Goal: Information Seeking & Learning: Learn about a topic

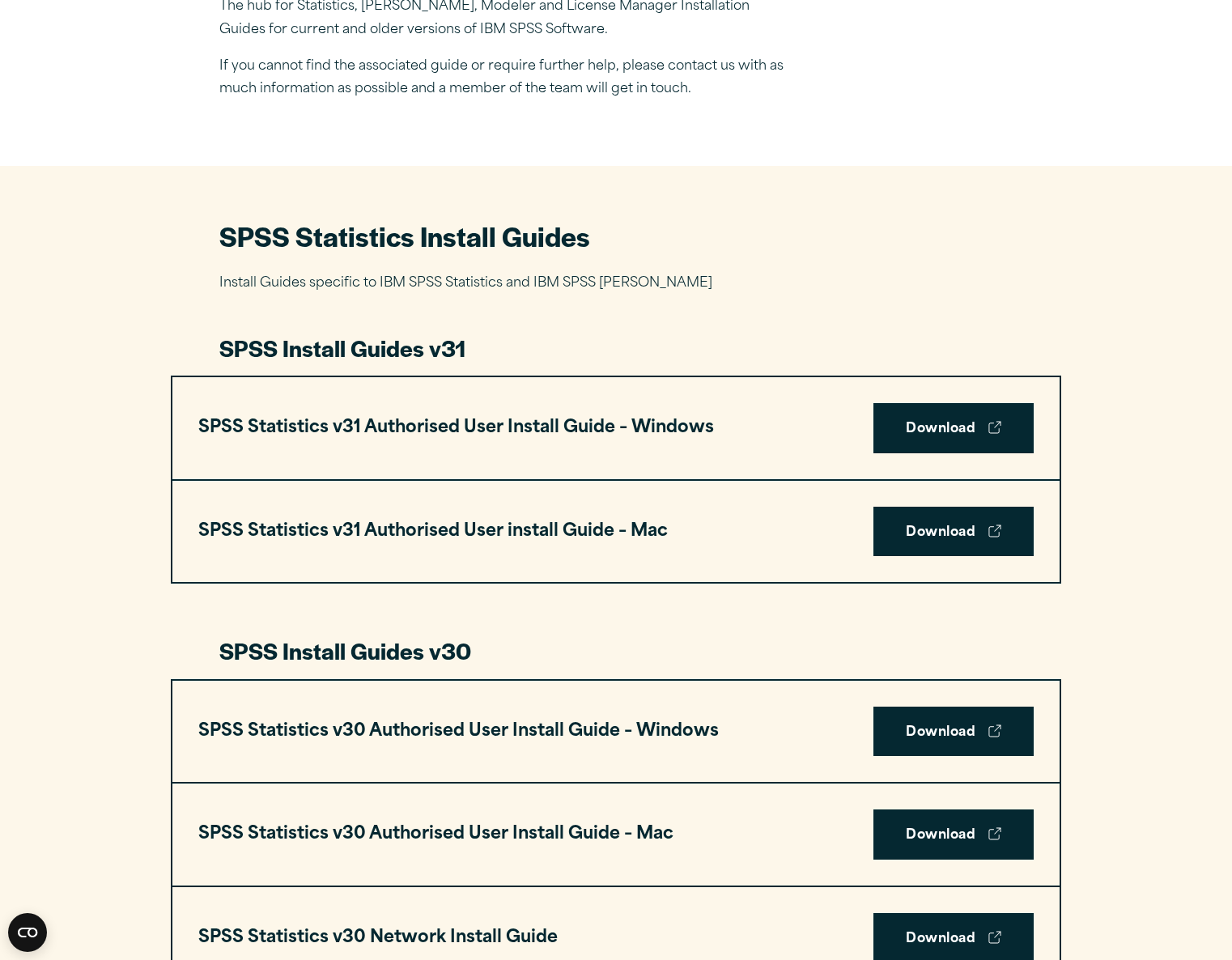
scroll to position [585, 0]
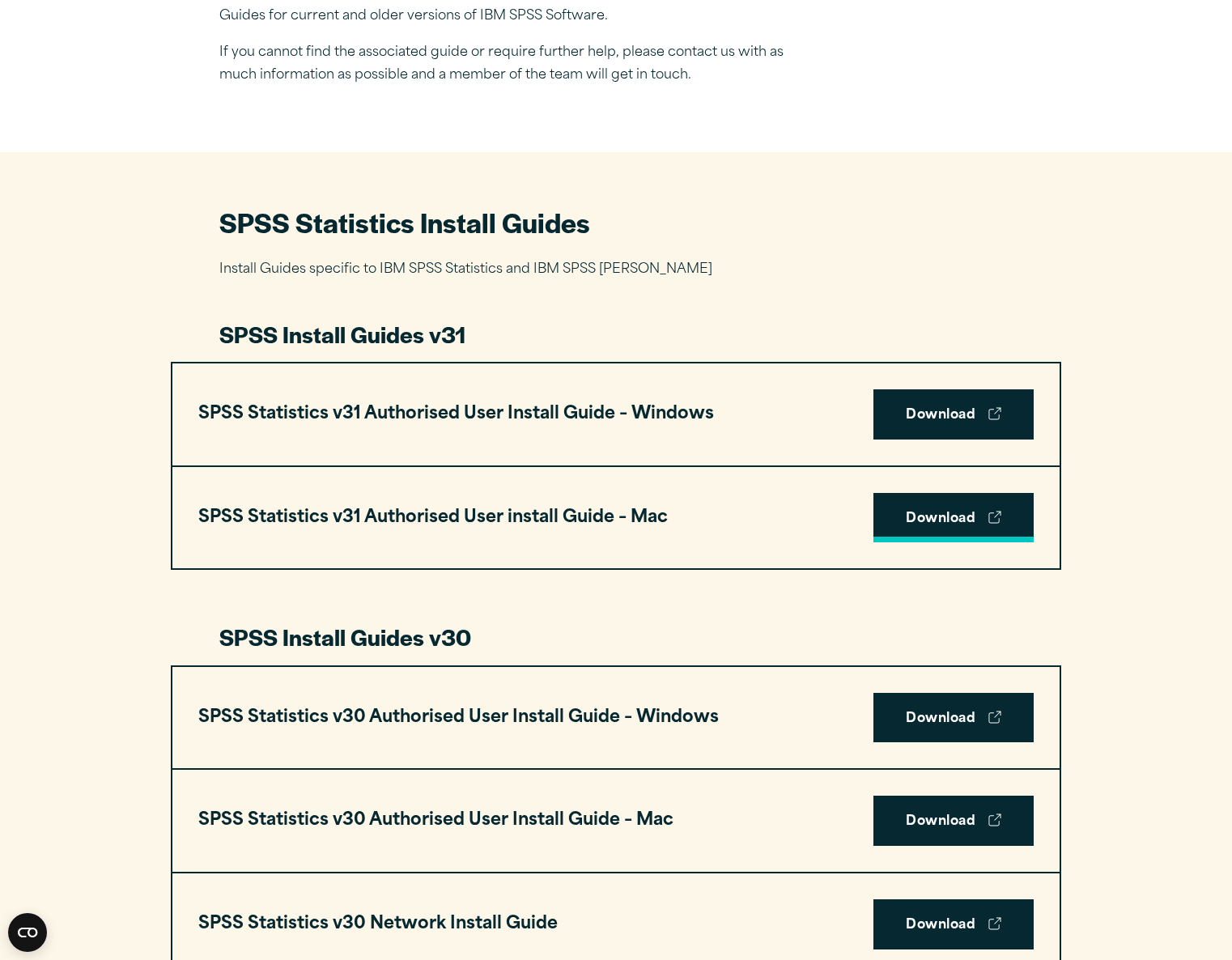
click at [930, 516] on link "Download" at bounding box center [954, 517] width 160 height 50
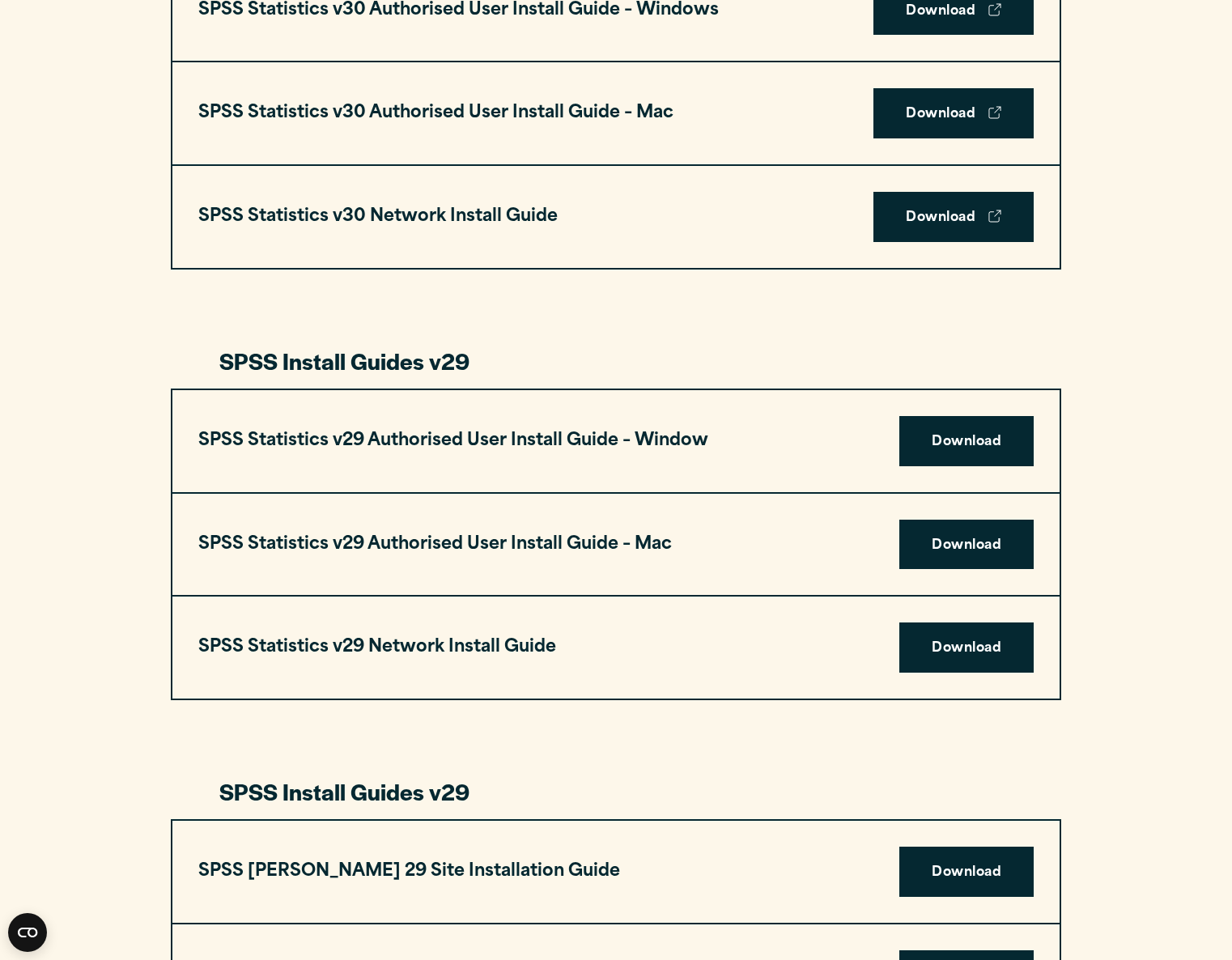
scroll to position [0, 0]
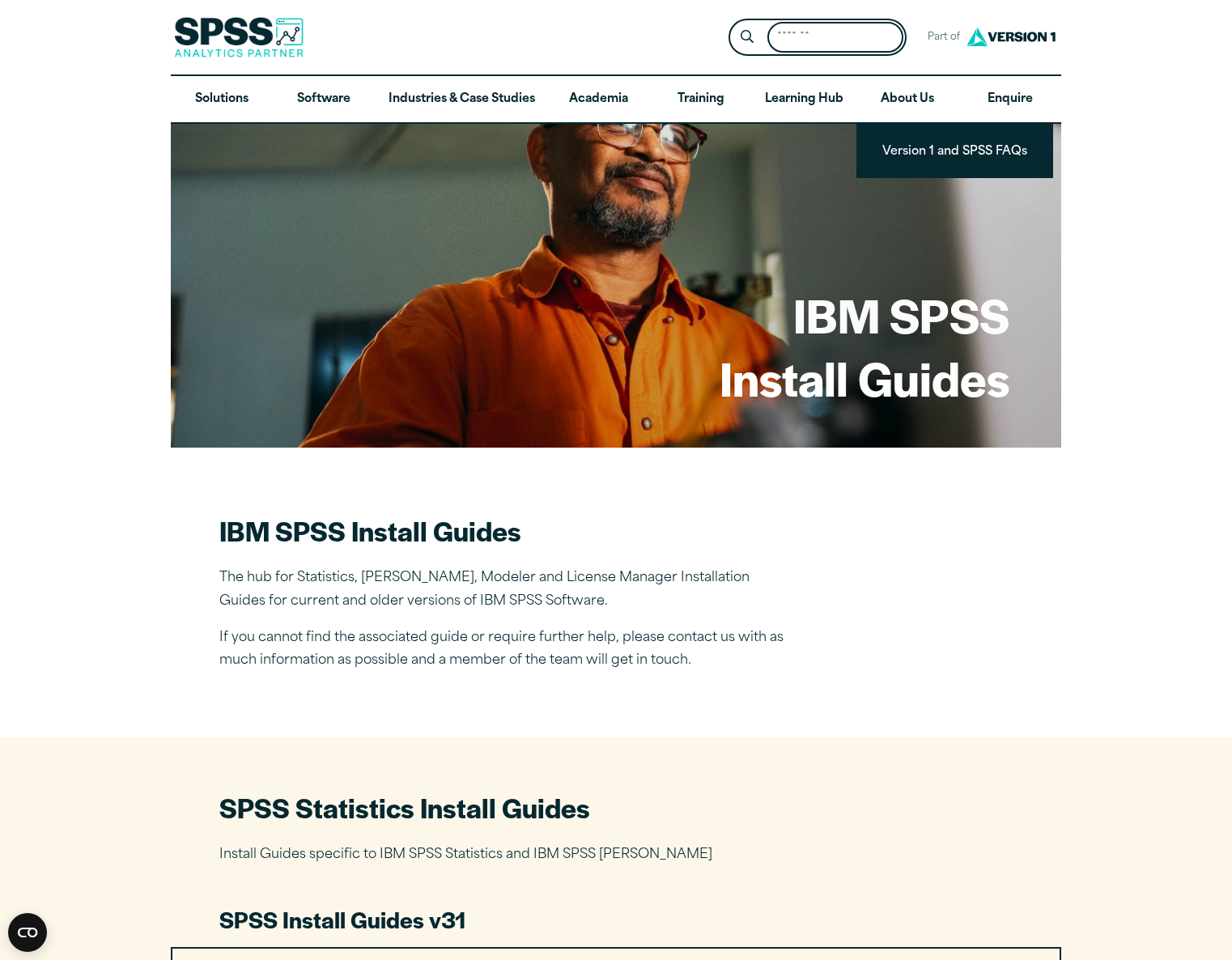
click at [791, 37] on input "Search for:" at bounding box center [835, 37] width 136 height 31
type input "**********"
click at [732, 22] on button "Submit Site Search" at bounding box center [747, 37] width 30 height 30
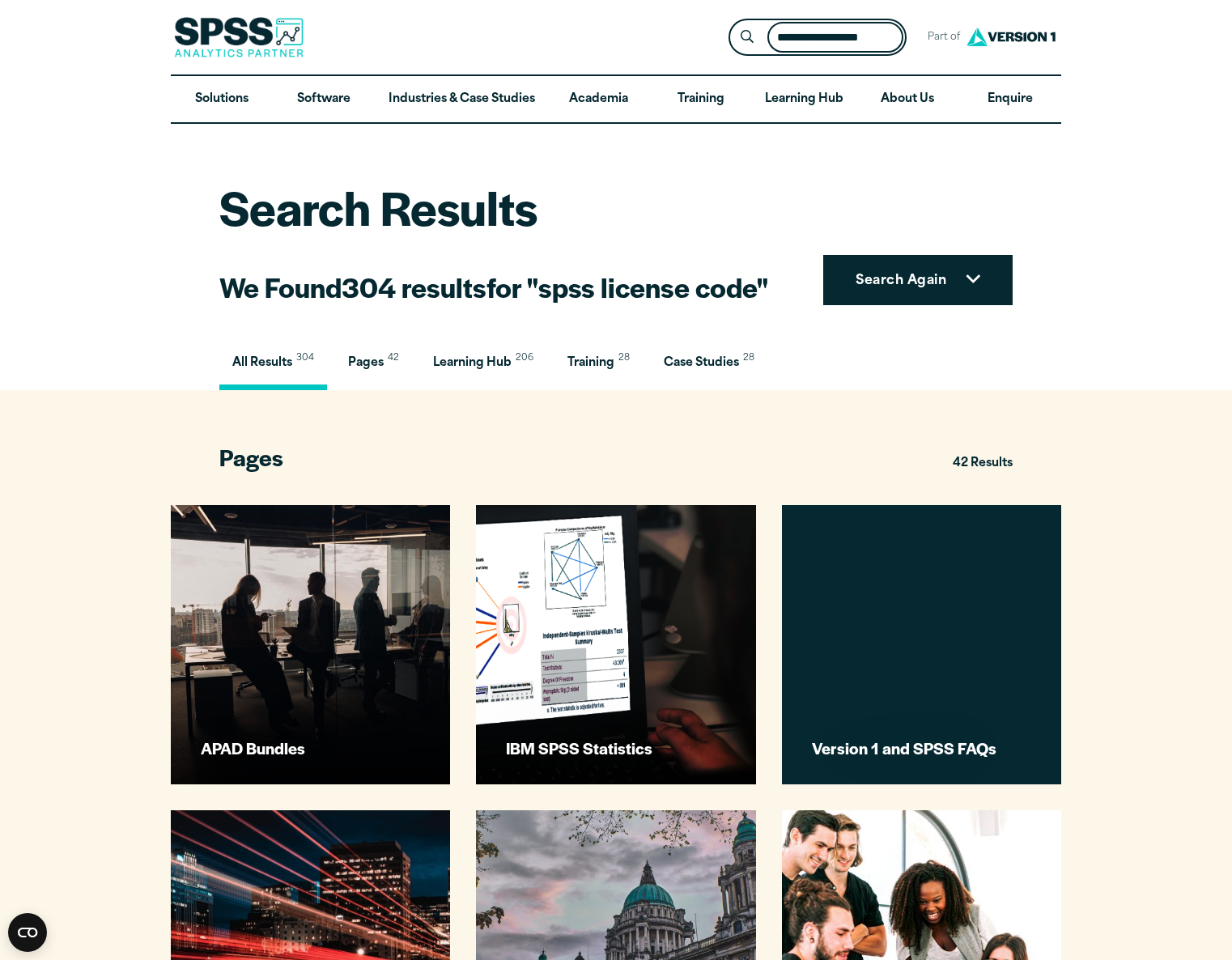
click at [888, 44] on input "**********" at bounding box center [835, 37] width 136 height 31
click at [890, 38] on input "**********" at bounding box center [835, 37] width 136 height 31
type input "******"
click at [732, 22] on button "Submit Site Search" at bounding box center [747, 37] width 30 height 30
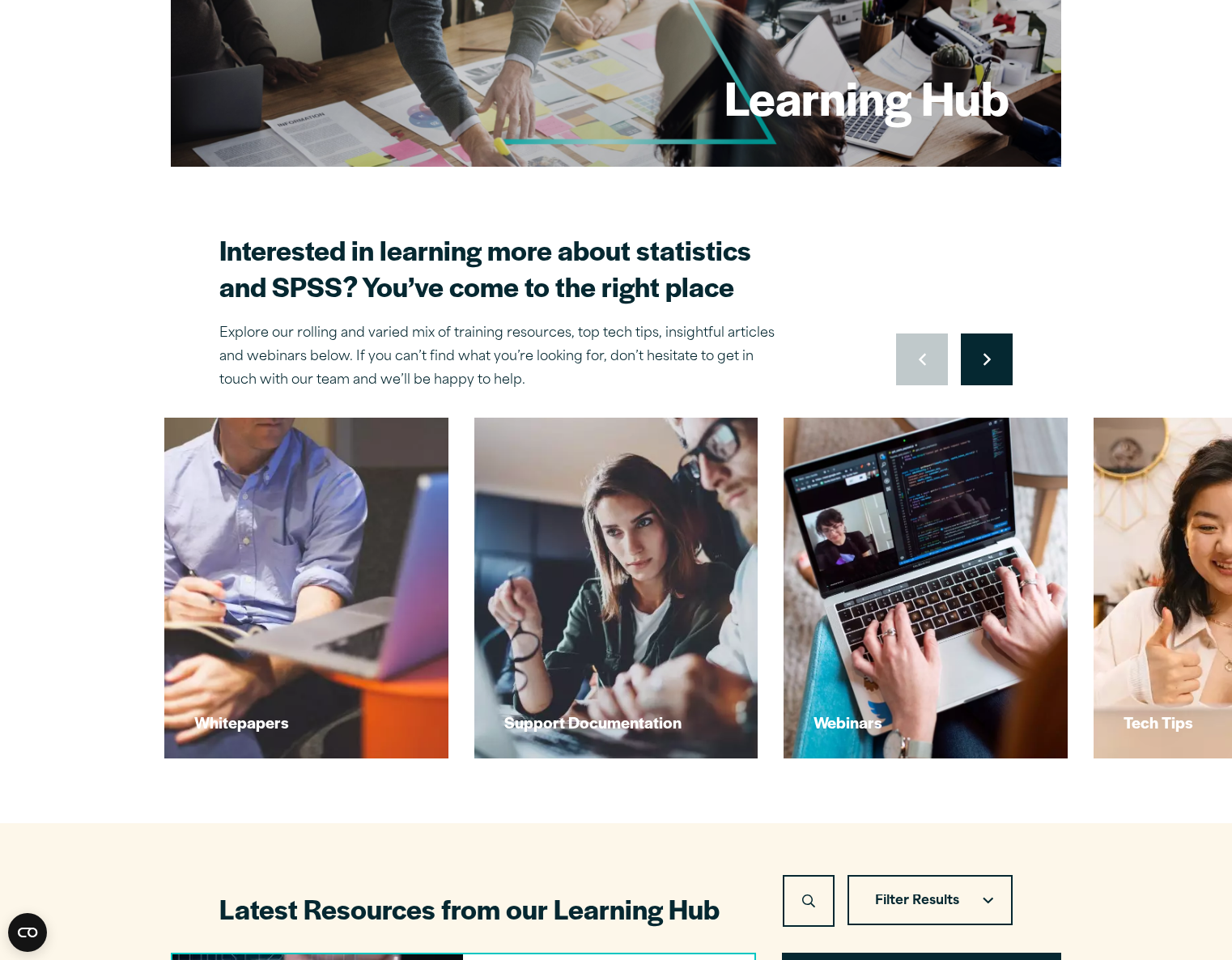
scroll to position [692, 0]
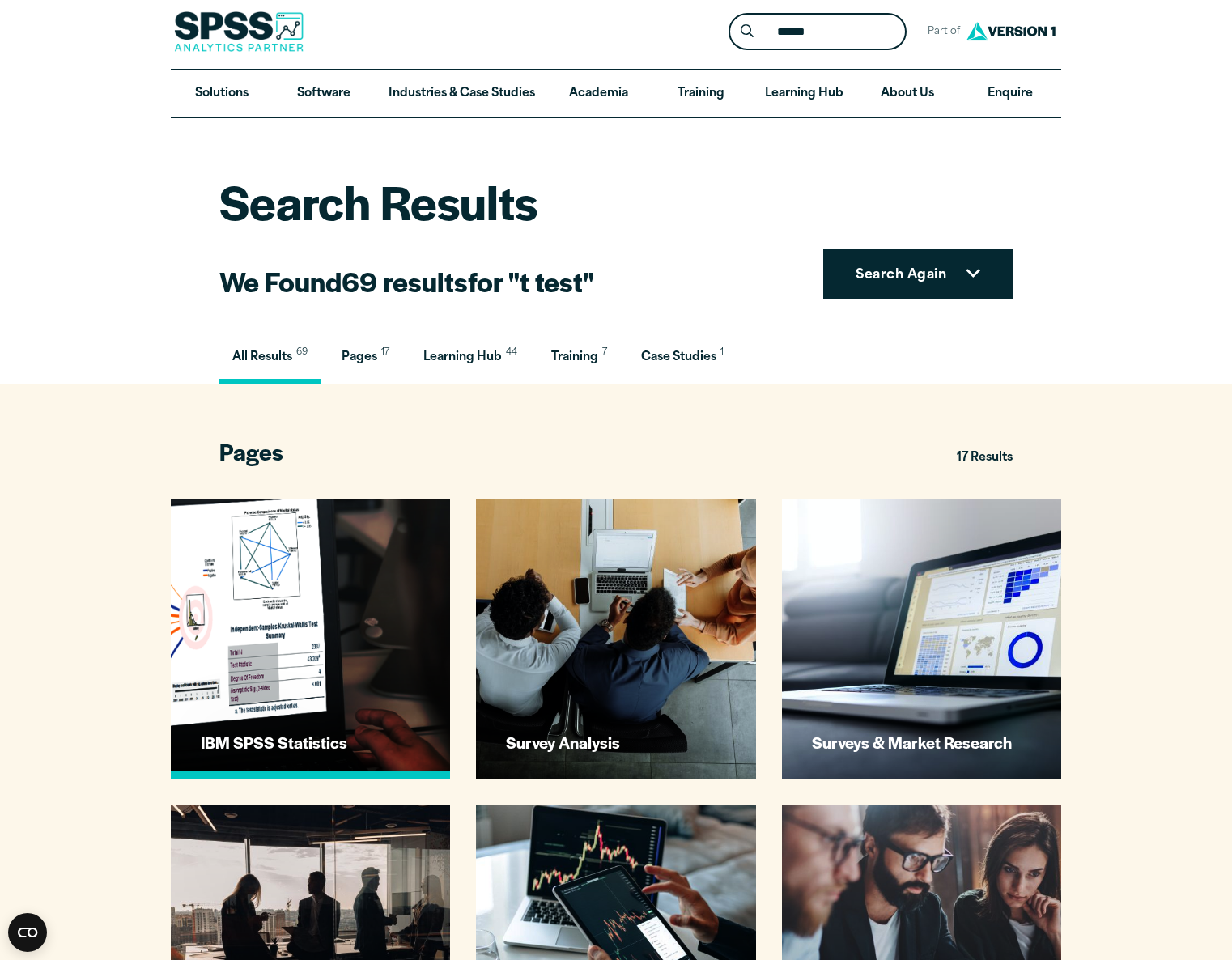
scroll to position [17, 0]
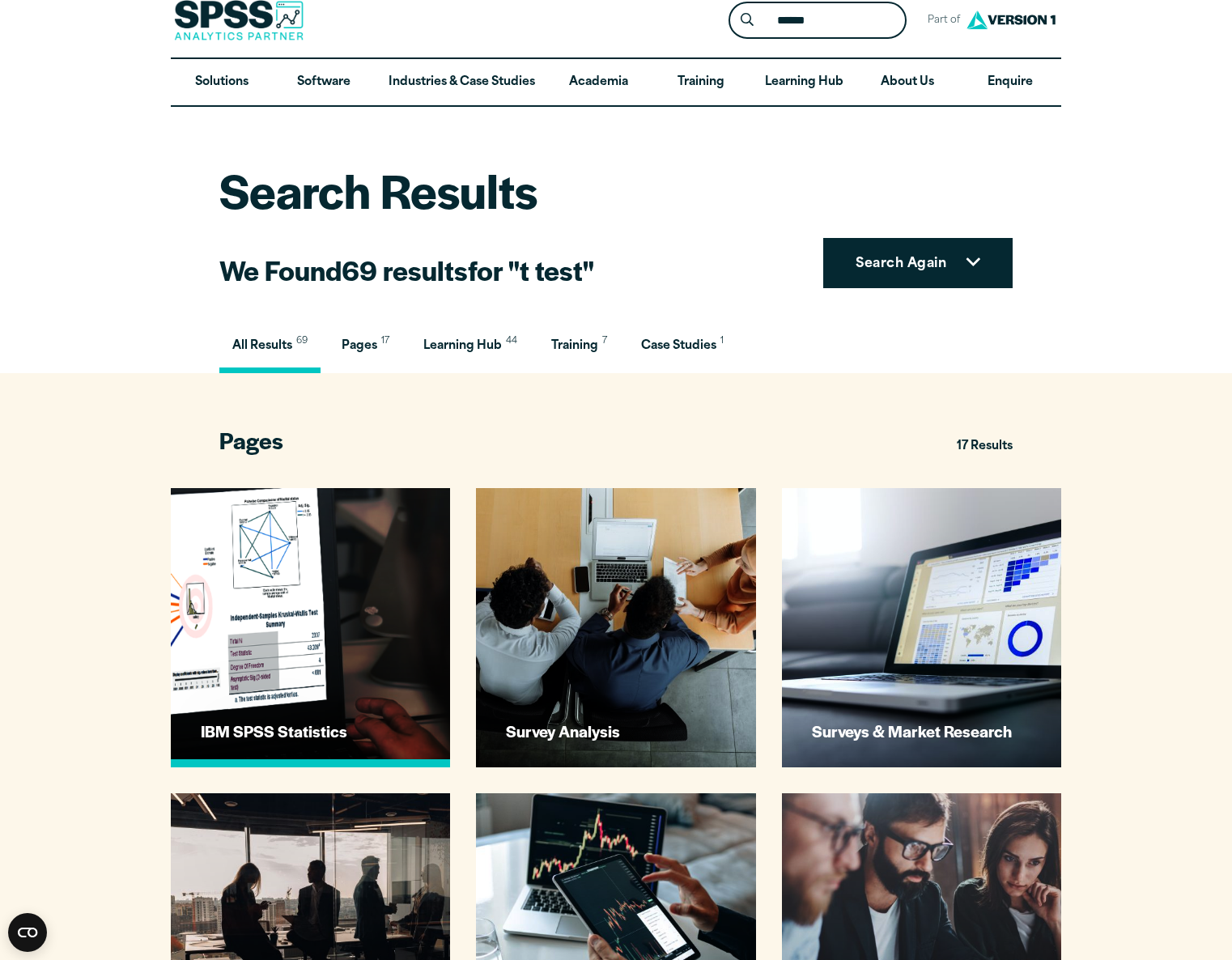
click at [373, 618] on link "IBM SPSS Statistics" at bounding box center [311, 628] width 279 height 279
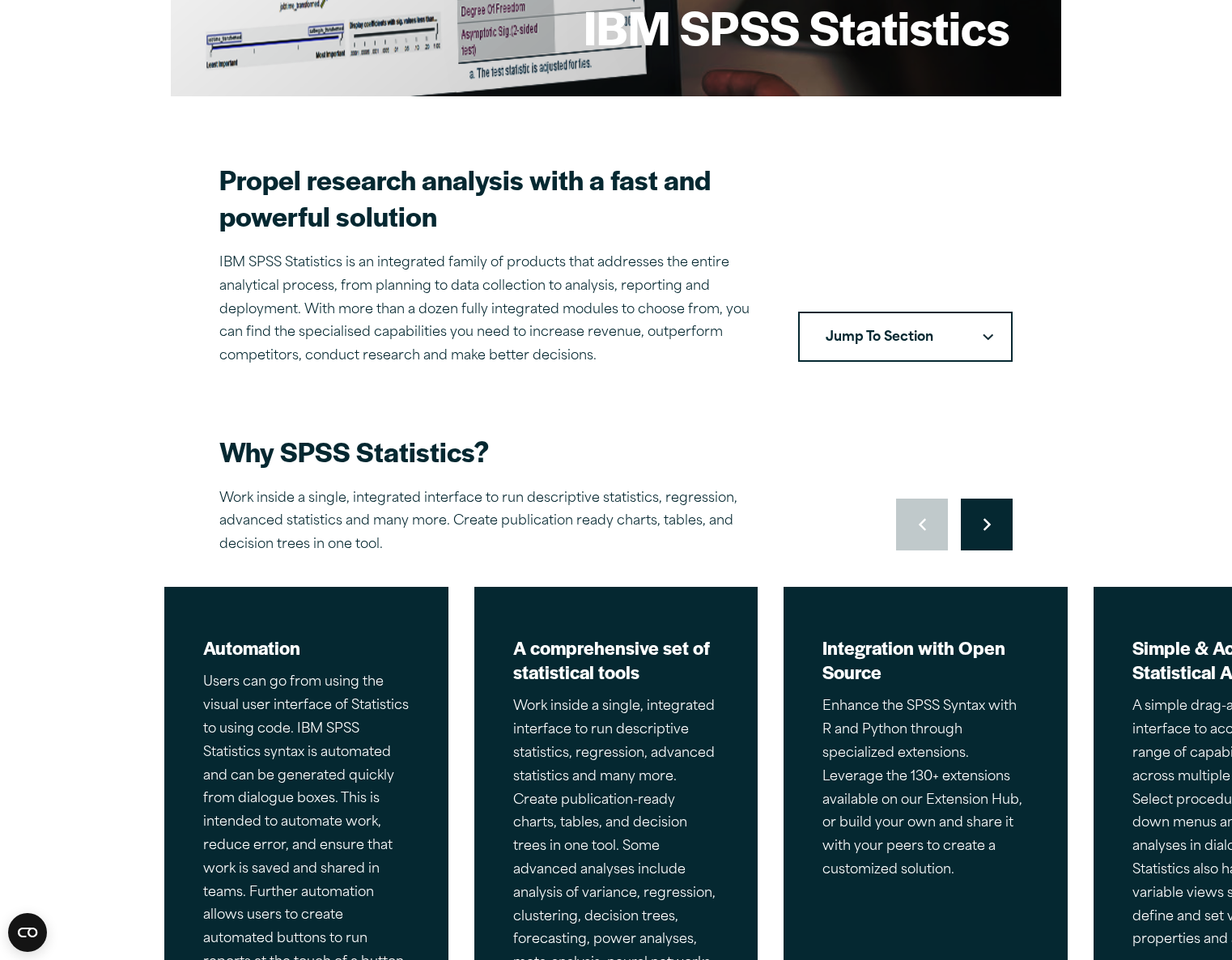
scroll to position [496, 0]
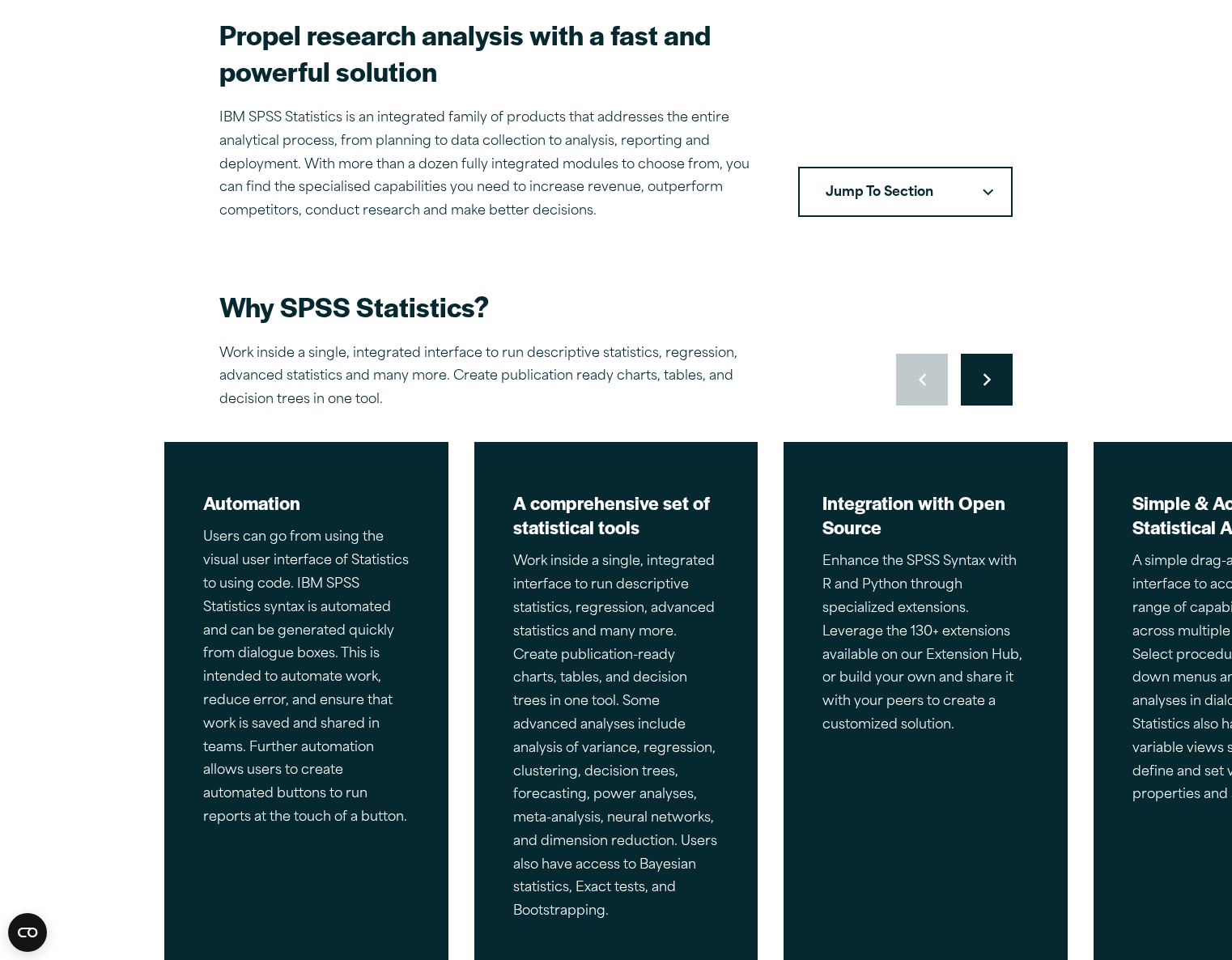
click at [925, 171] on button "Jump To Section" at bounding box center [906, 192] width 215 height 50
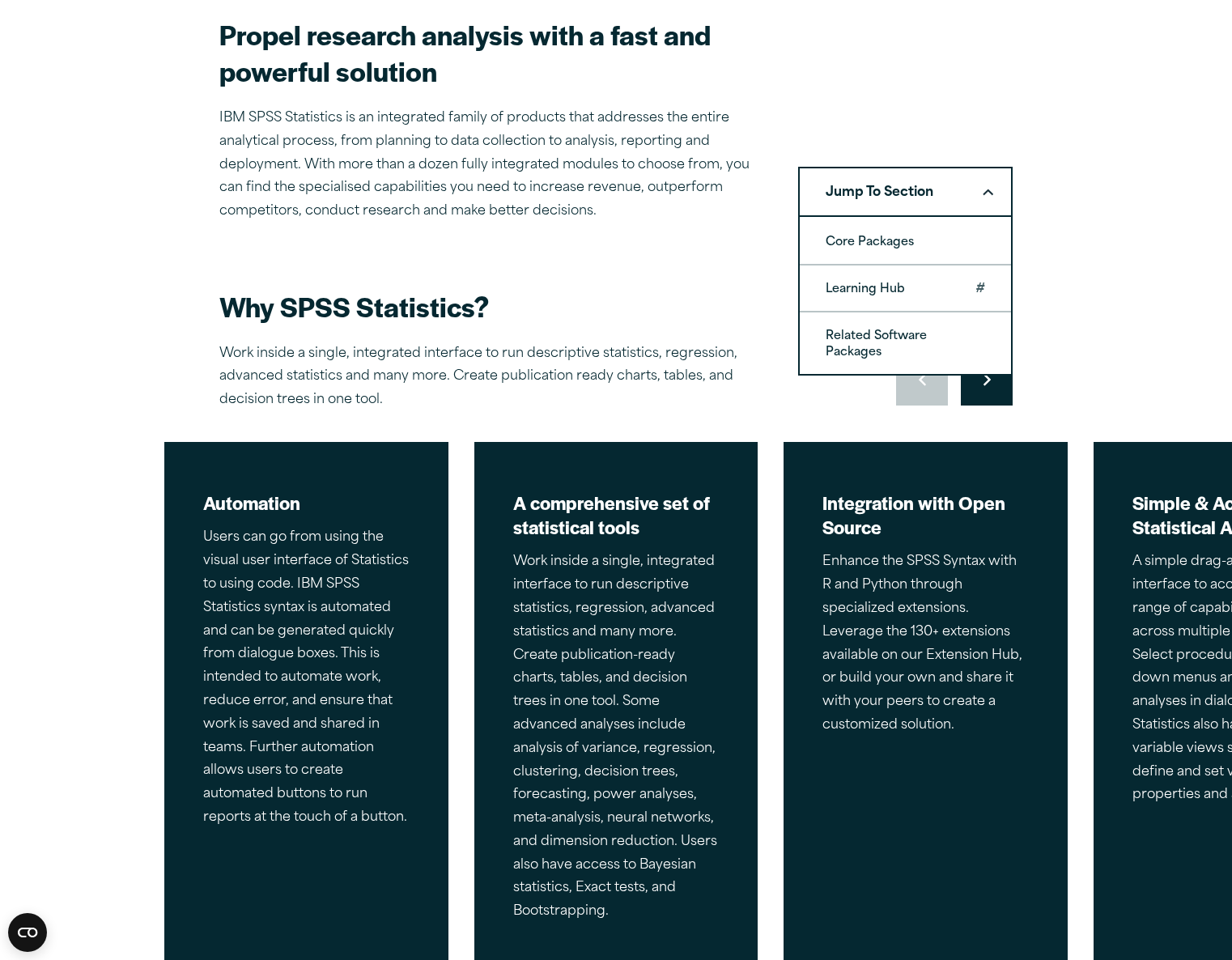
click at [902, 294] on link "Learning Hub" at bounding box center [906, 288] width 212 height 45
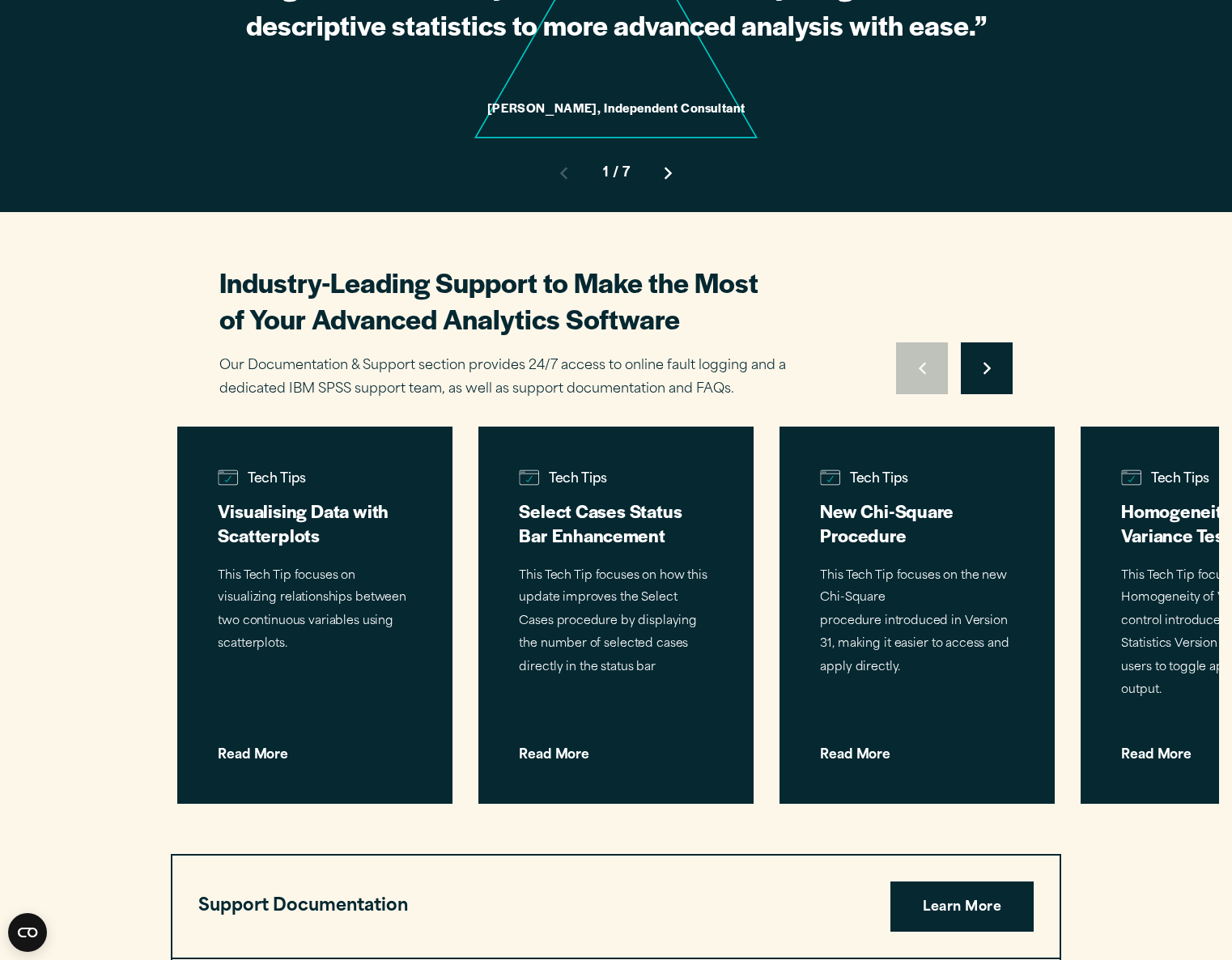
scroll to position [4833, 0]
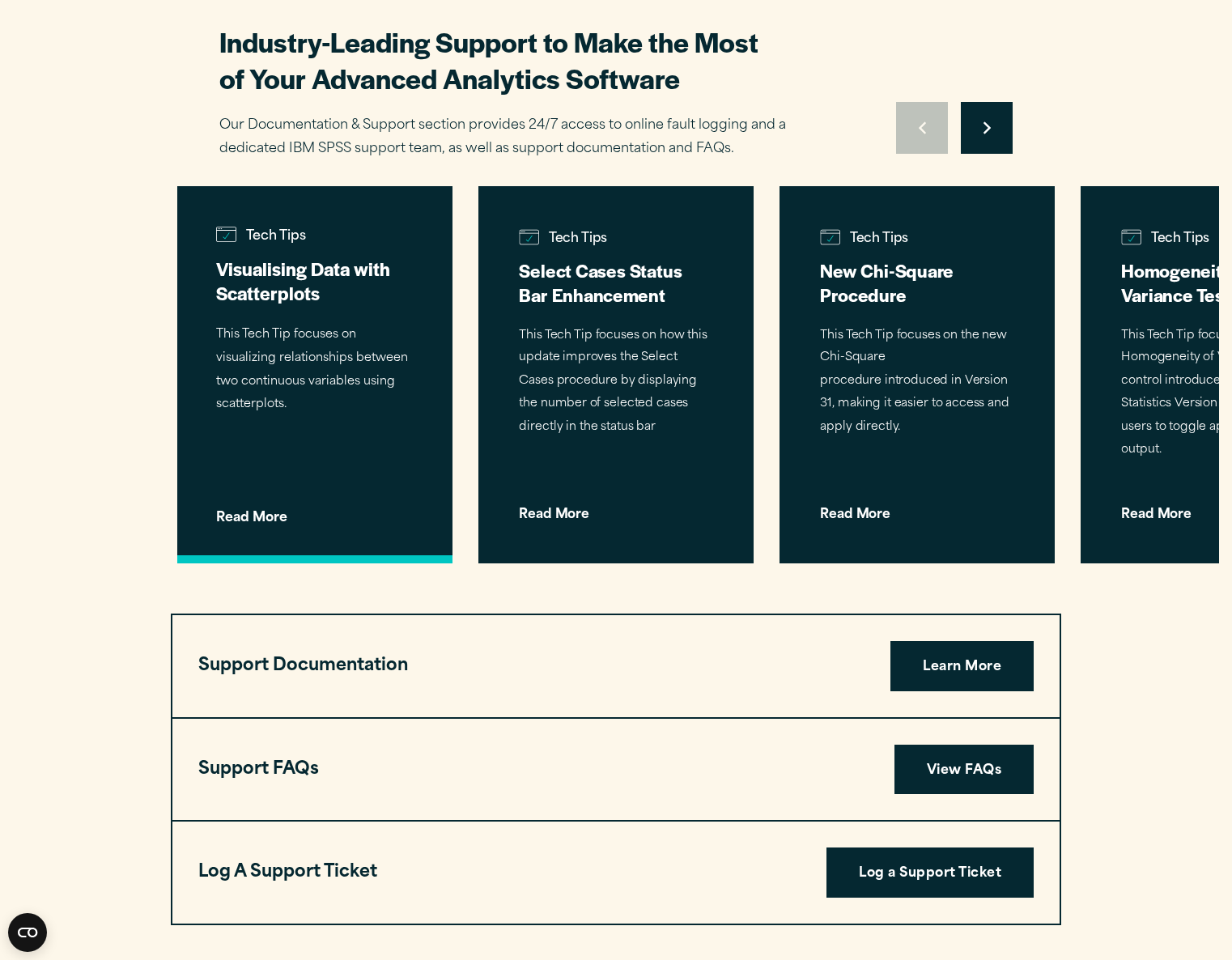
click at [297, 498] on span "Read More" at bounding box center [314, 511] width 197 height 26
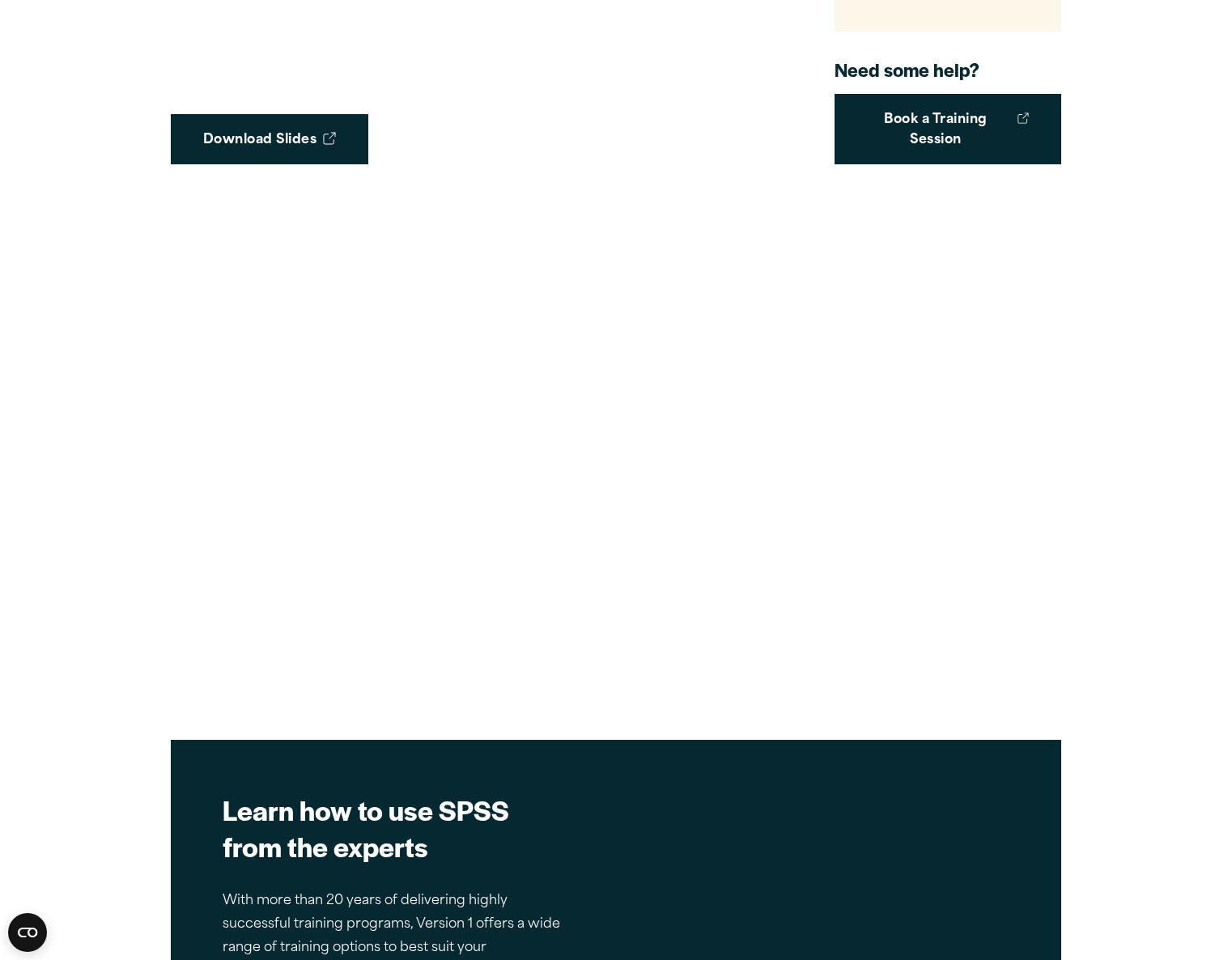
scroll to position [2375, 0]
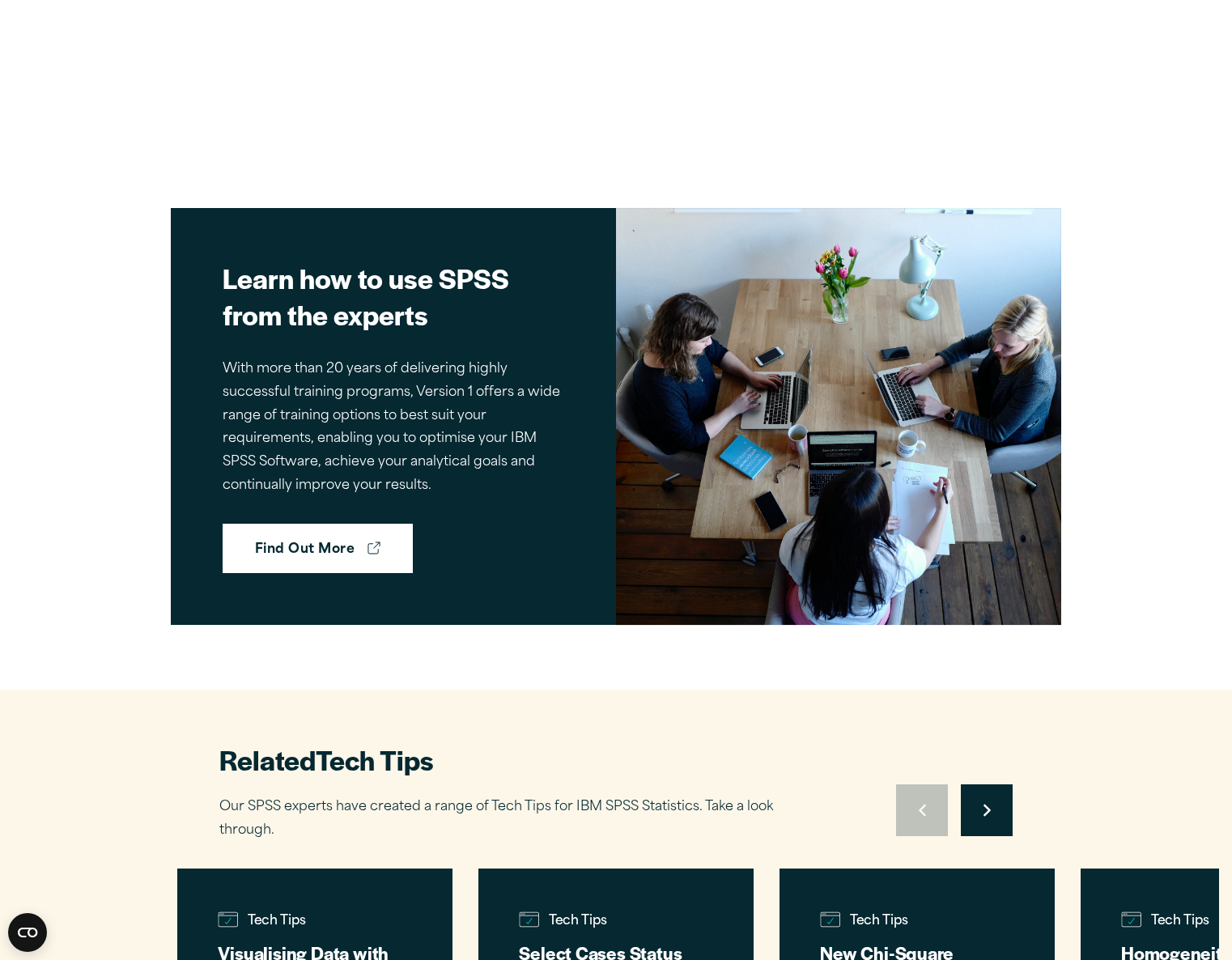
click at [297, 504] on div "Learn how to use SPSS from the experts With more than 20 years of delivering hi…" at bounding box center [392, 416] width 341 height 314
click at [309, 545] on link "Find Out More" at bounding box center [317, 549] width 190 height 50
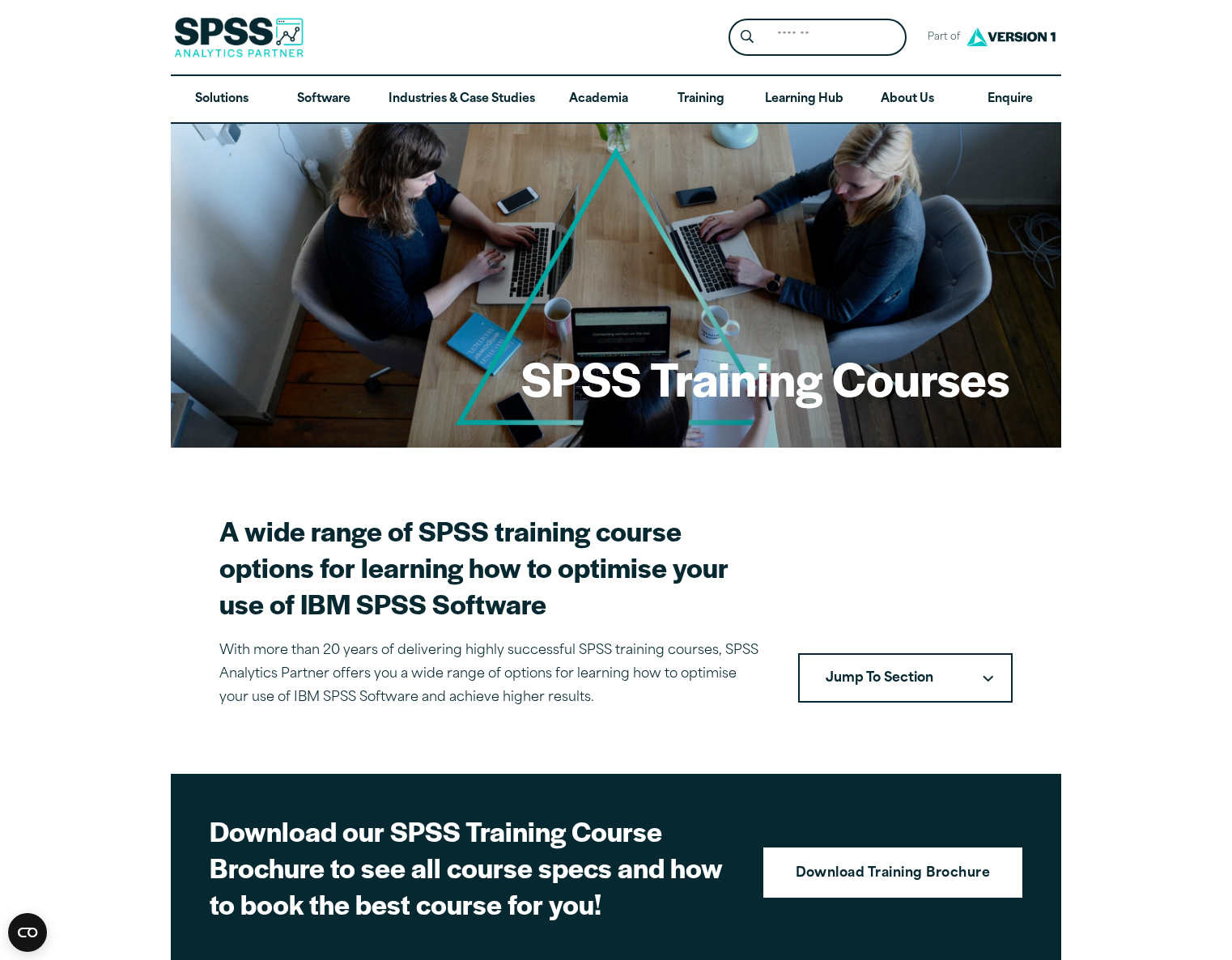
scroll to position [31, 0]
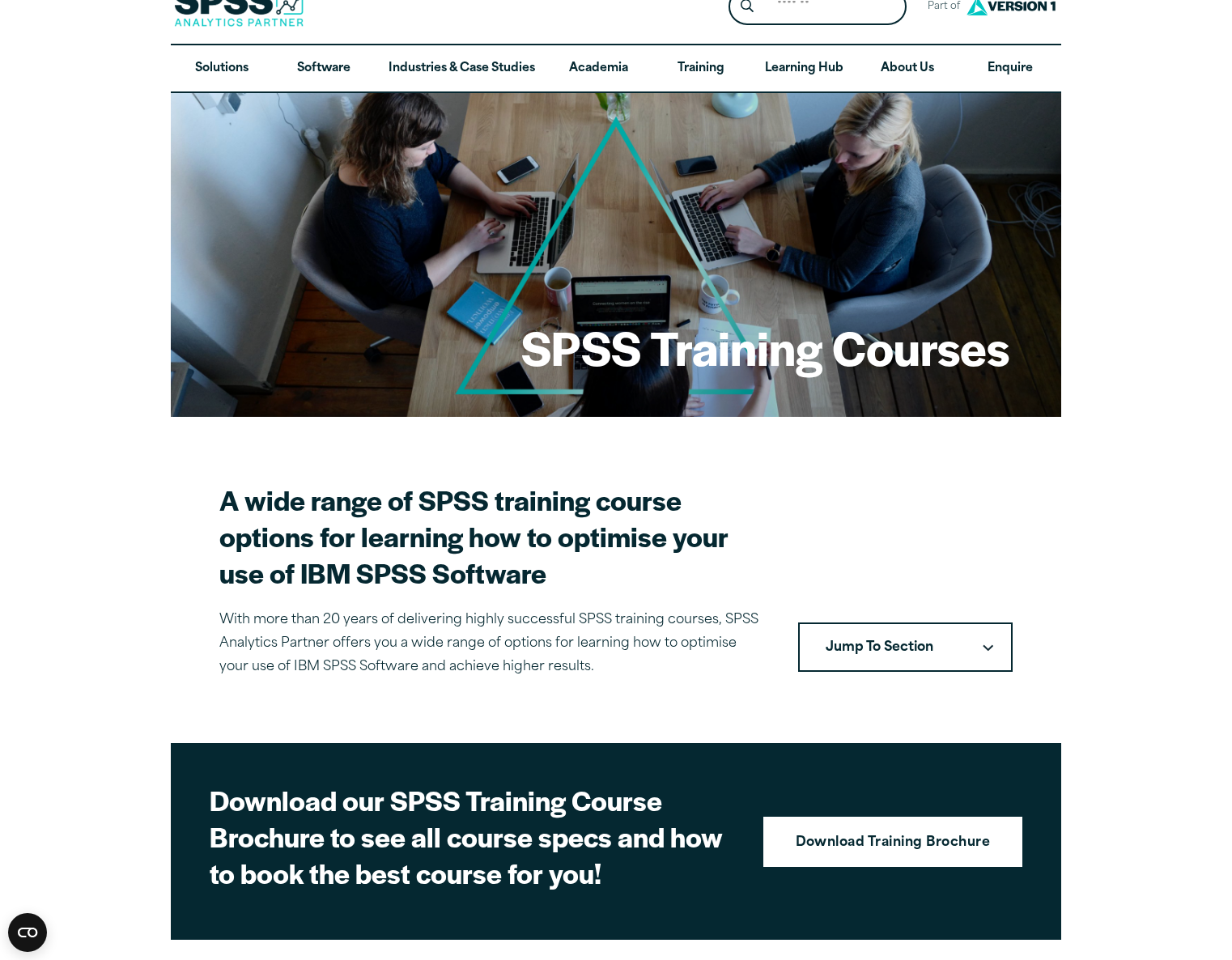
click at [922, 653] on button "Jump To Section" at bounding box center [906, 647] width 215 height 50
click at [906, 709] on link "Training Courses" at bounding box center [906, 696] width 212 height 45
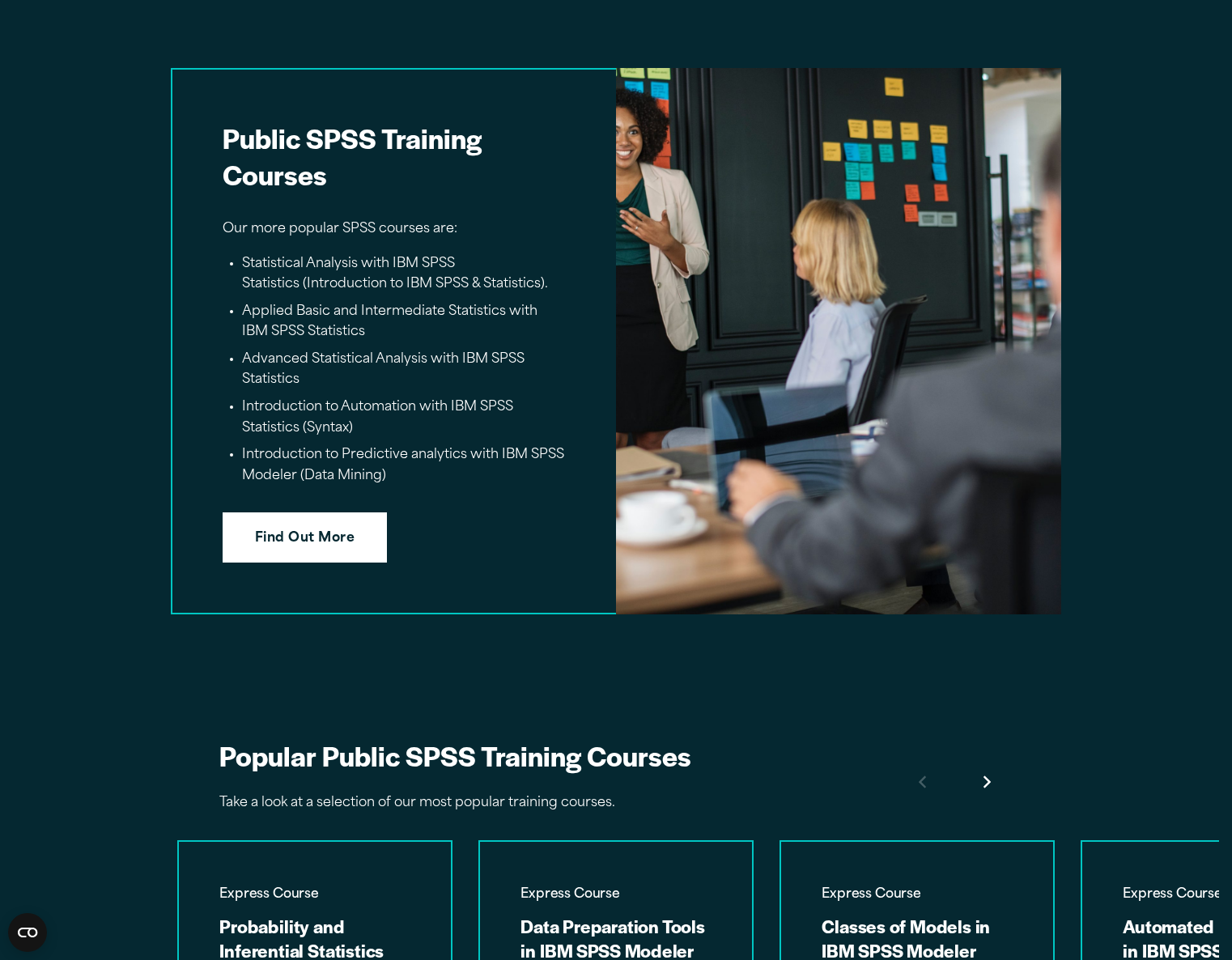
scroll to position [2699, 0]
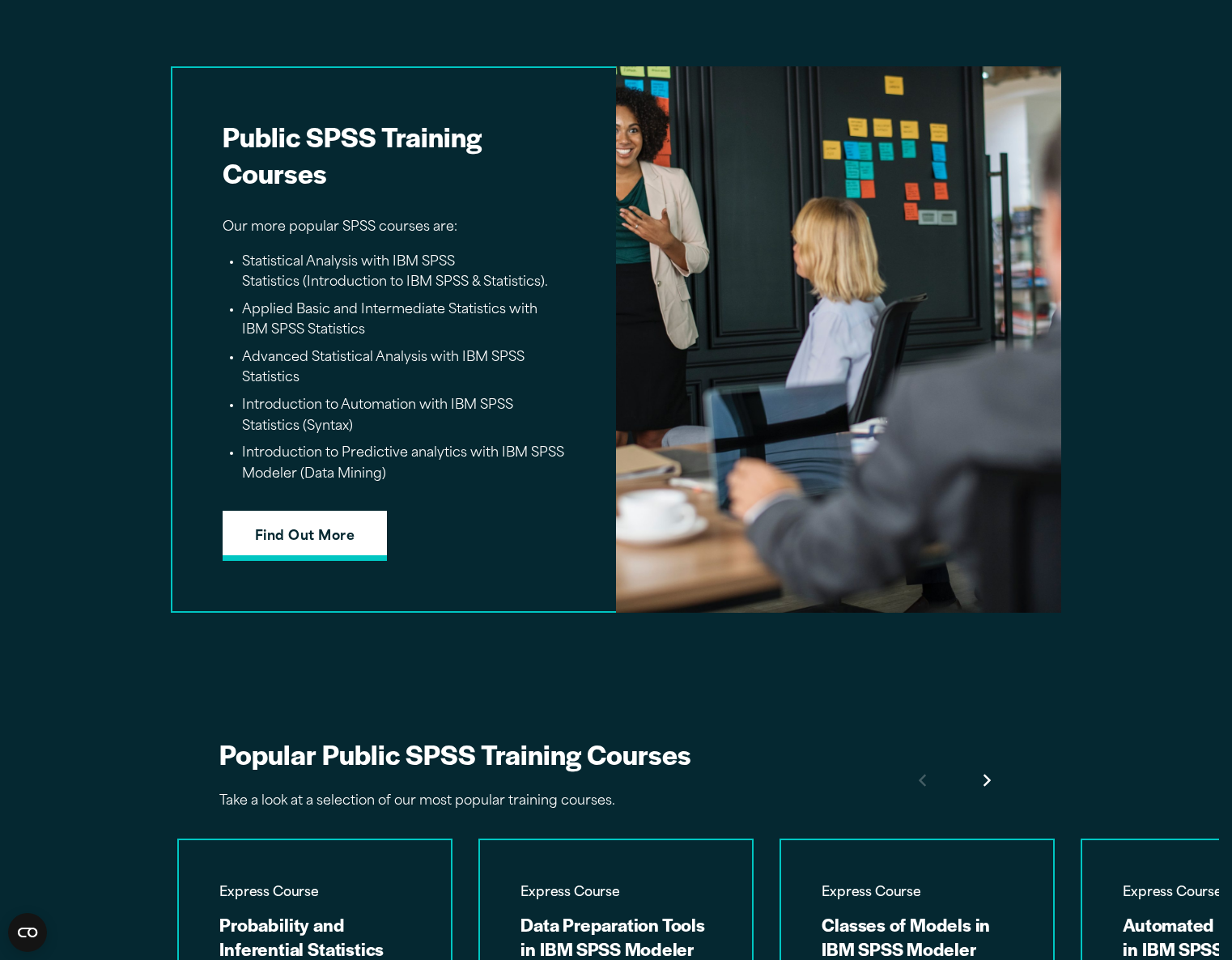
click at [299, 549] on link "Find Out More" at bounding box center [304, 535] width 164 height 50
